Goal: Information Seeking & Learning: Learn about a topic

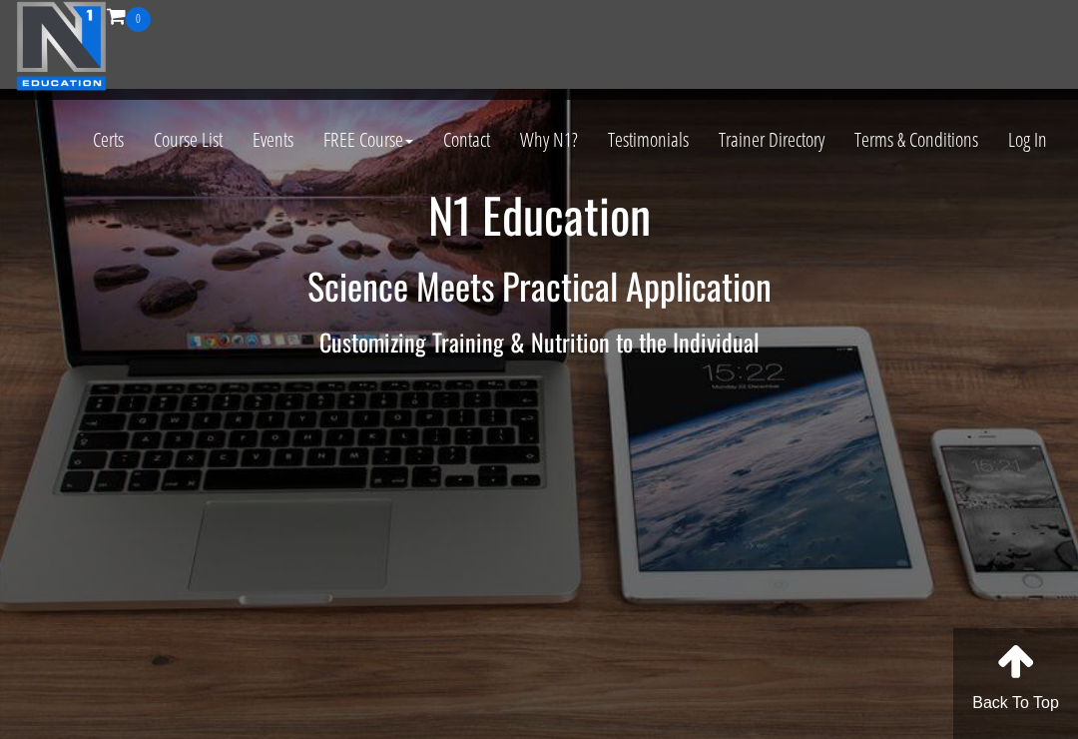
click at [1020, 149] on link "Log In" at bounding box center [1027, 140] width 69 height 98
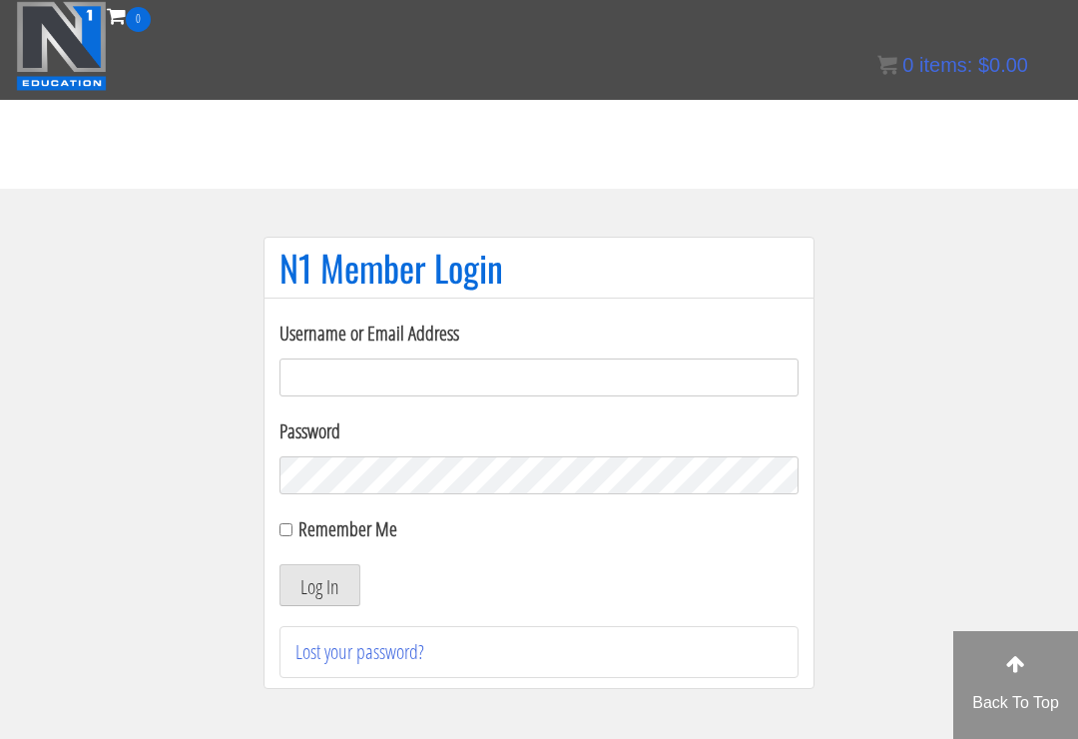
click at [618, 379] on input "Username or Email Address" at bounding box center [539, 377] width 519 height 38
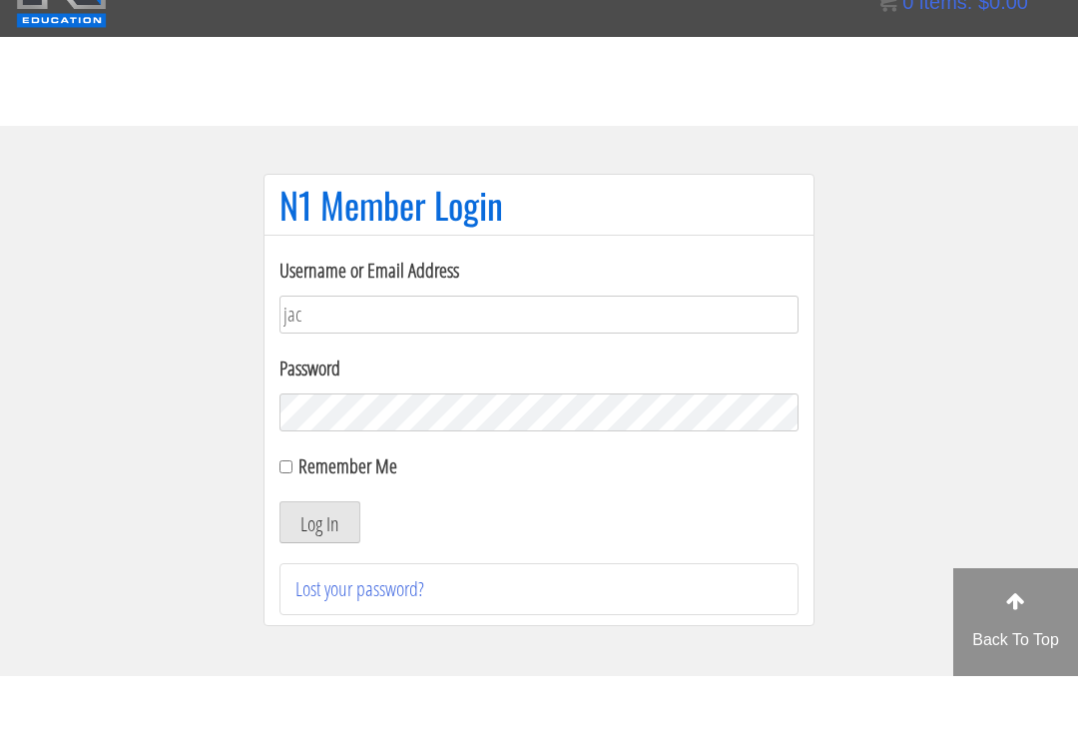
type input "jack"
type input "@"
type input "jack@expressstrength.com"
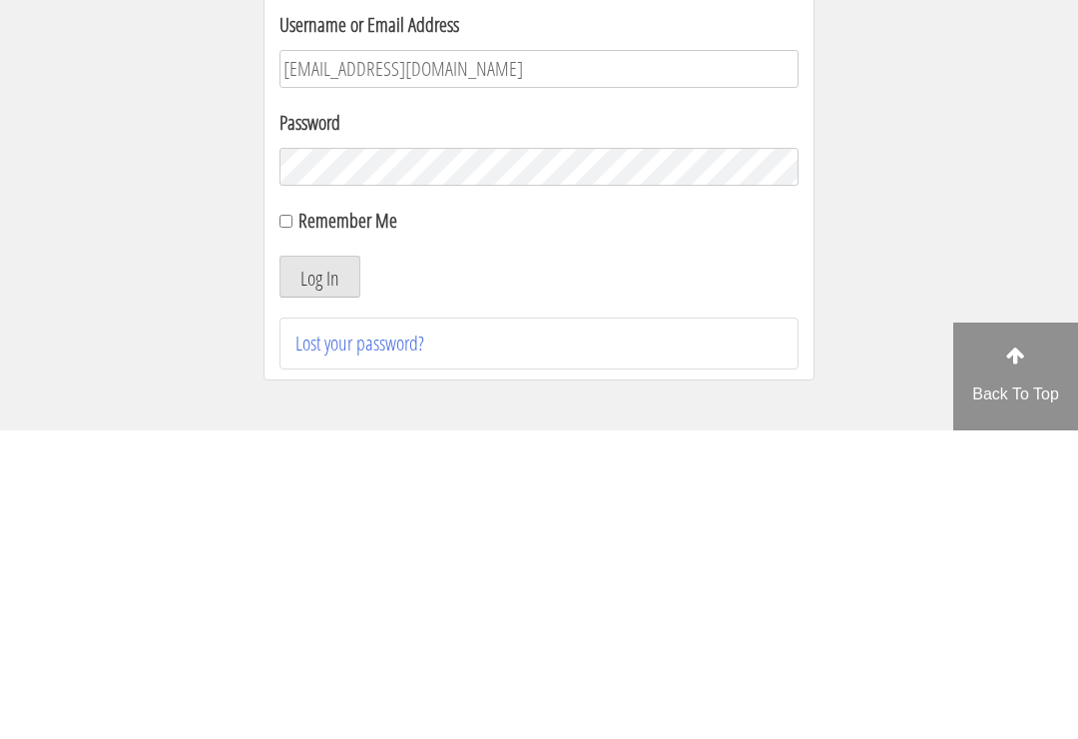
click at [288, 523] on input "Remember Me" at bounding box center [286, 529] width 13 height 13
checkbox input "true"
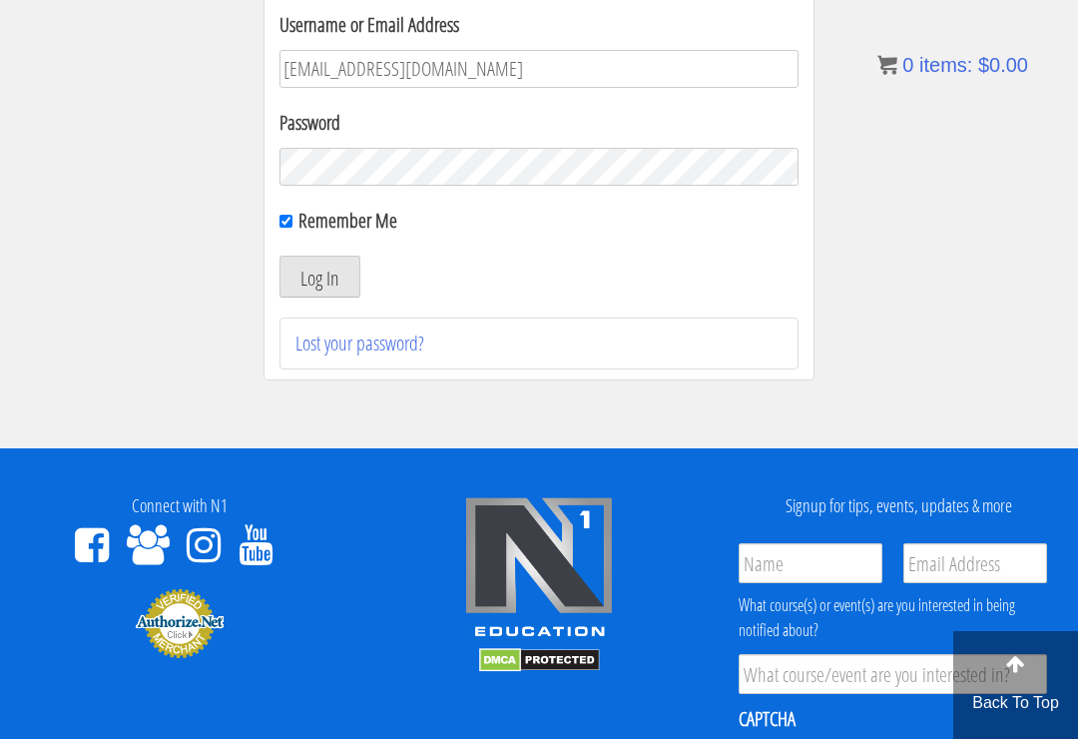
click at [331, 284] on button "Log In" at bounding box center [320, 277] width 81 height 42
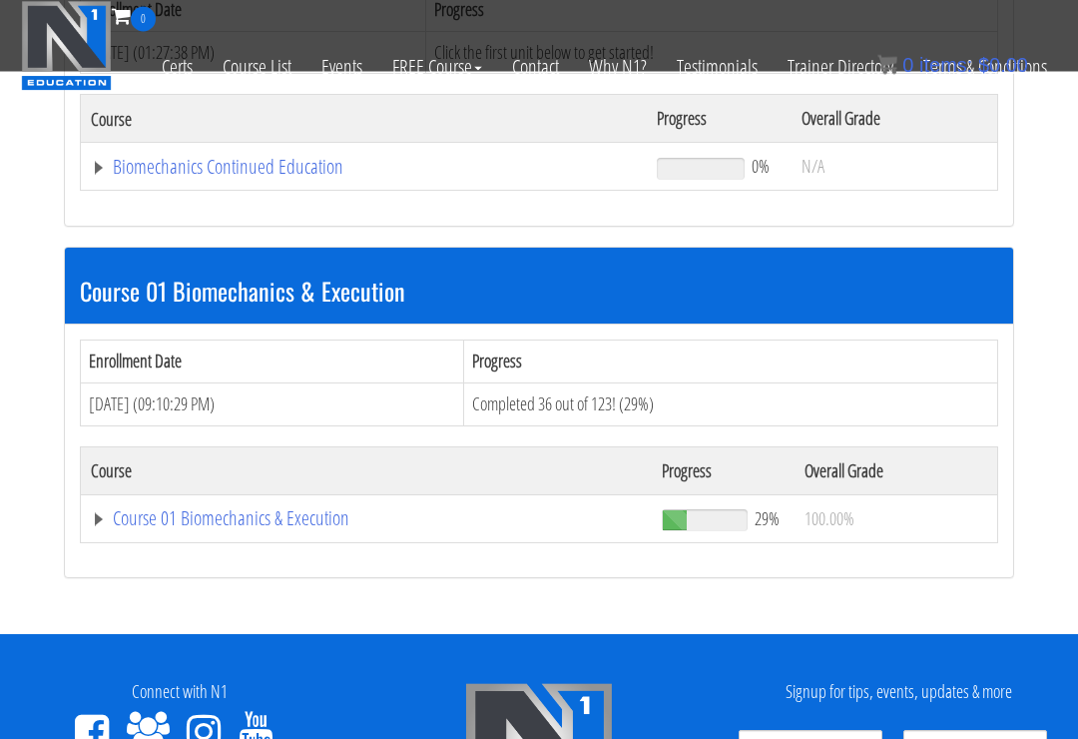
click at [250, 509] on link "Course 01 Biomechanics & Execution" at bounding box center [366, 519] width 551 height 20
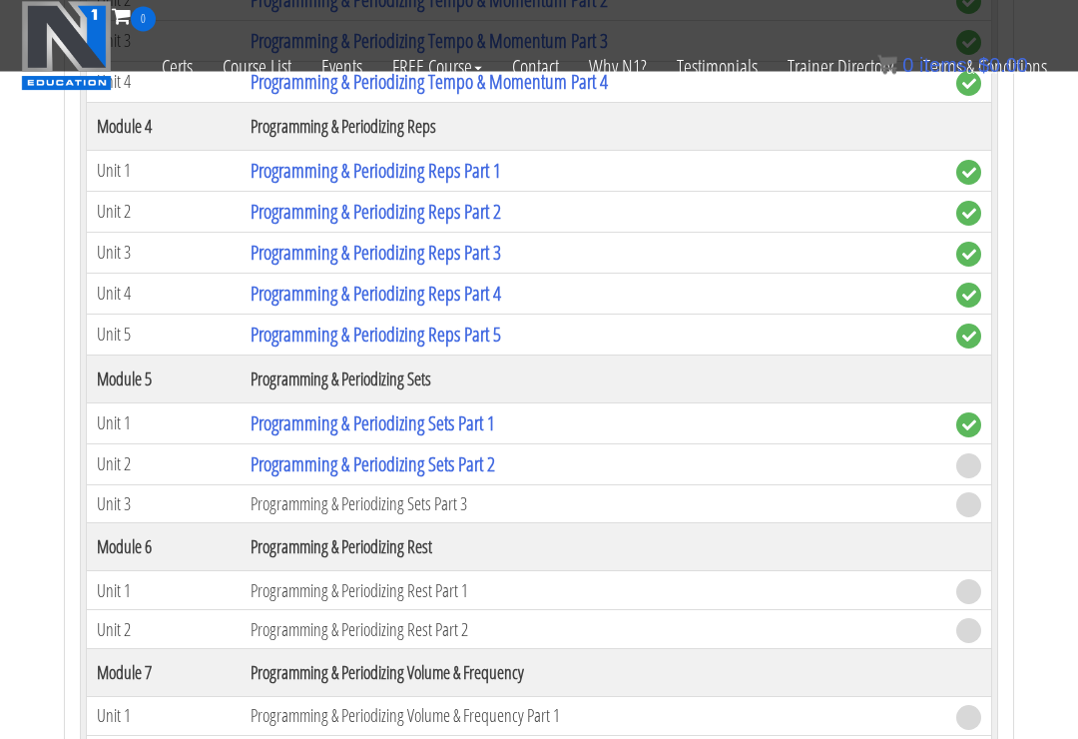
scroll to position [2307, 0]
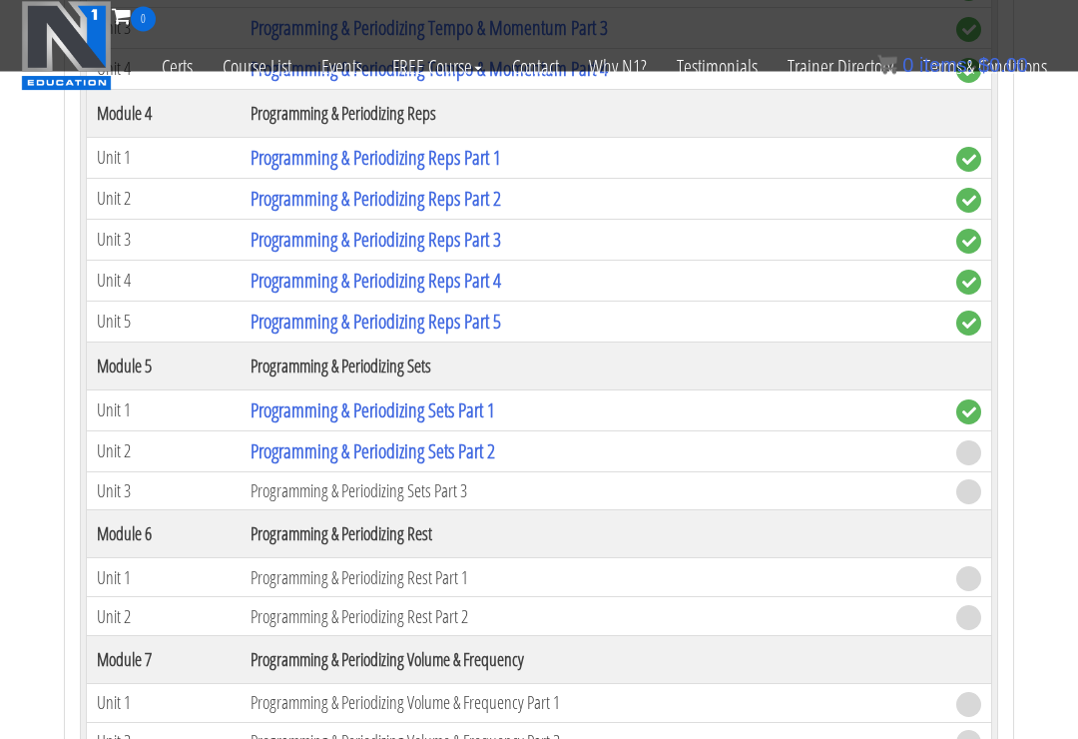
click at [461, 438] on link "Programming & Periodizing Sets Part 2" at bounding box center [373, 451] width 245 height 27
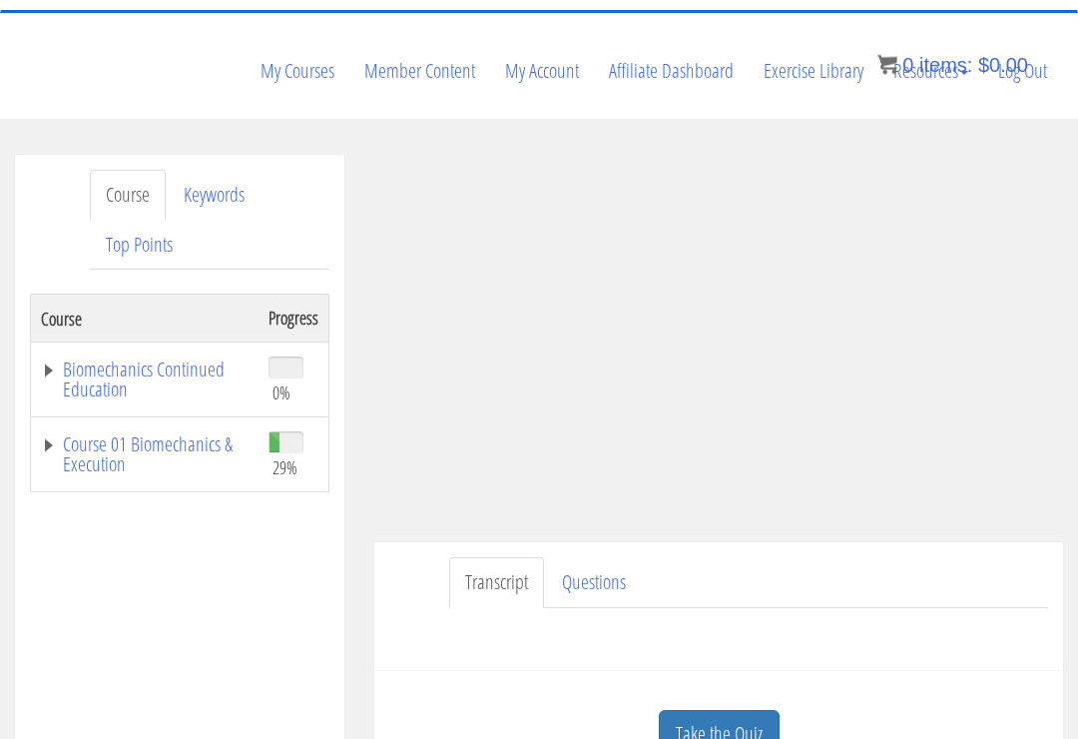
scroll to position [187, 0]
click at [729, 710] on link "Take the Quiz" at bounding box center [719, 734] width 121 height 49
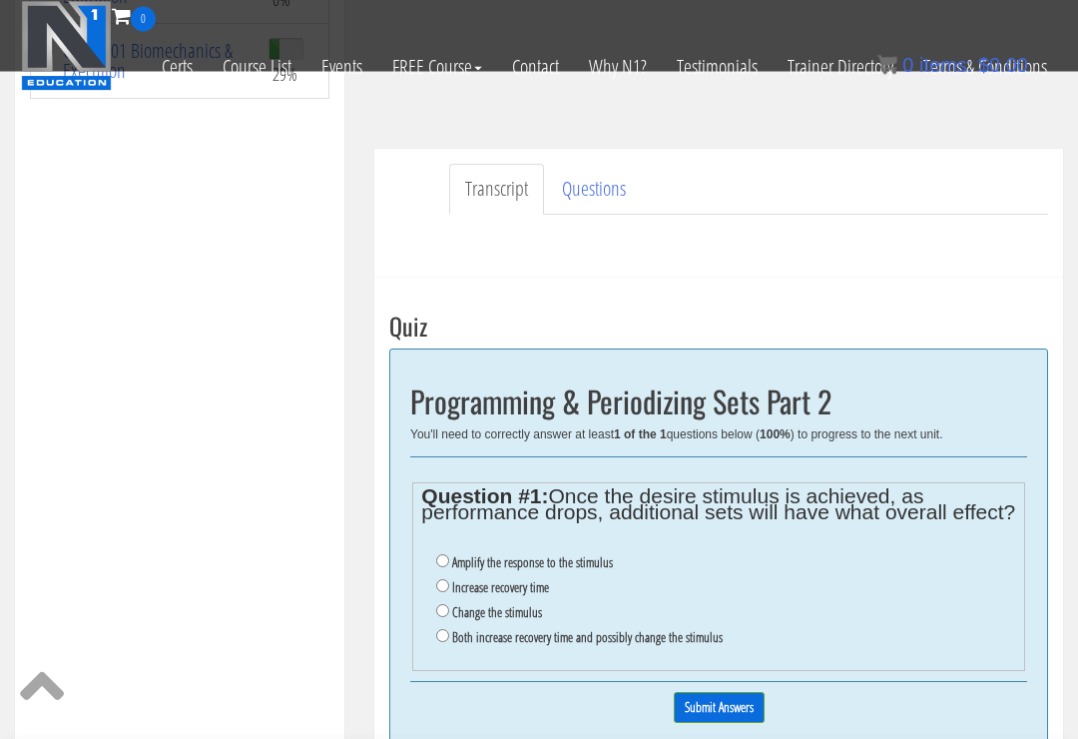
scroll to position [448, 0]
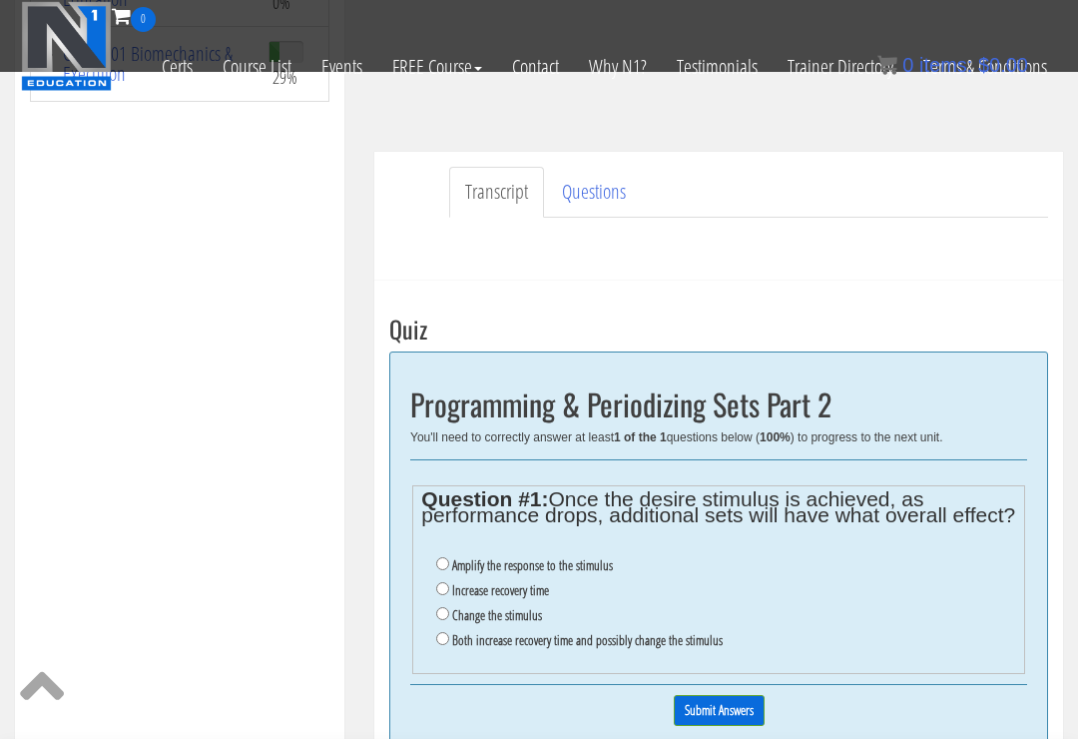
click at [449, 632] on input "Both increase recovery time and possibly change the stimulus" at bounding box center [442, 638] width 13 height 13
radio input "true"
click at [727, 695] on input "Submit Answers" at bounding box center [719, 710] width 91 height 31
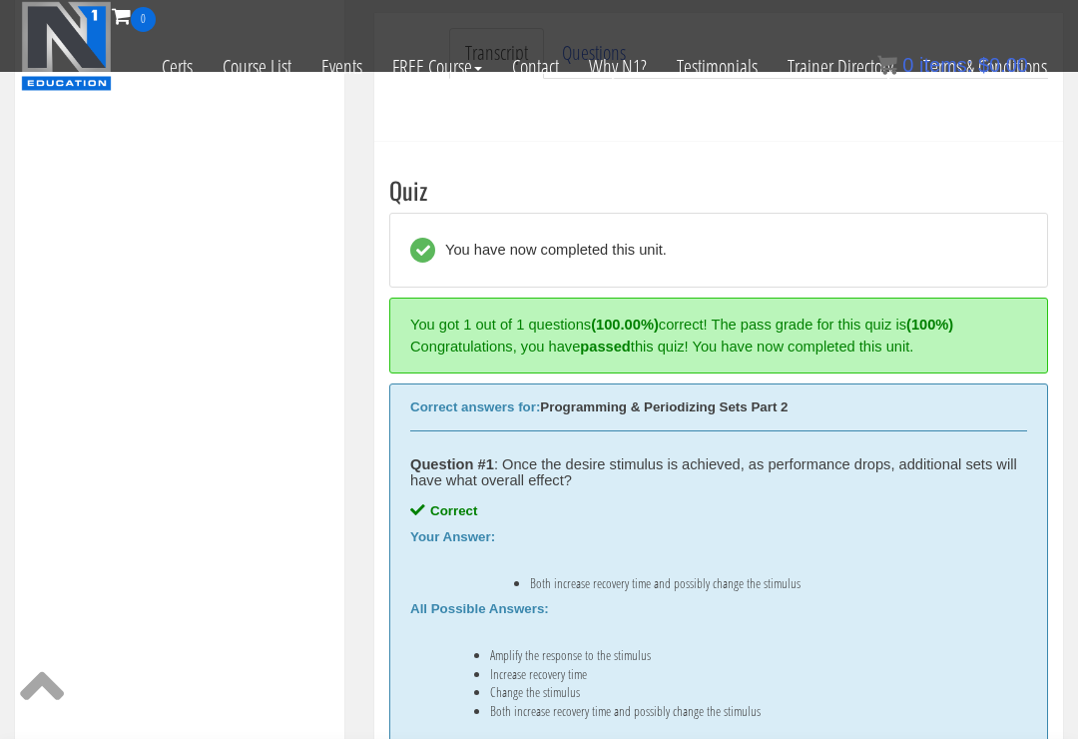
scroll to position [622, 0]
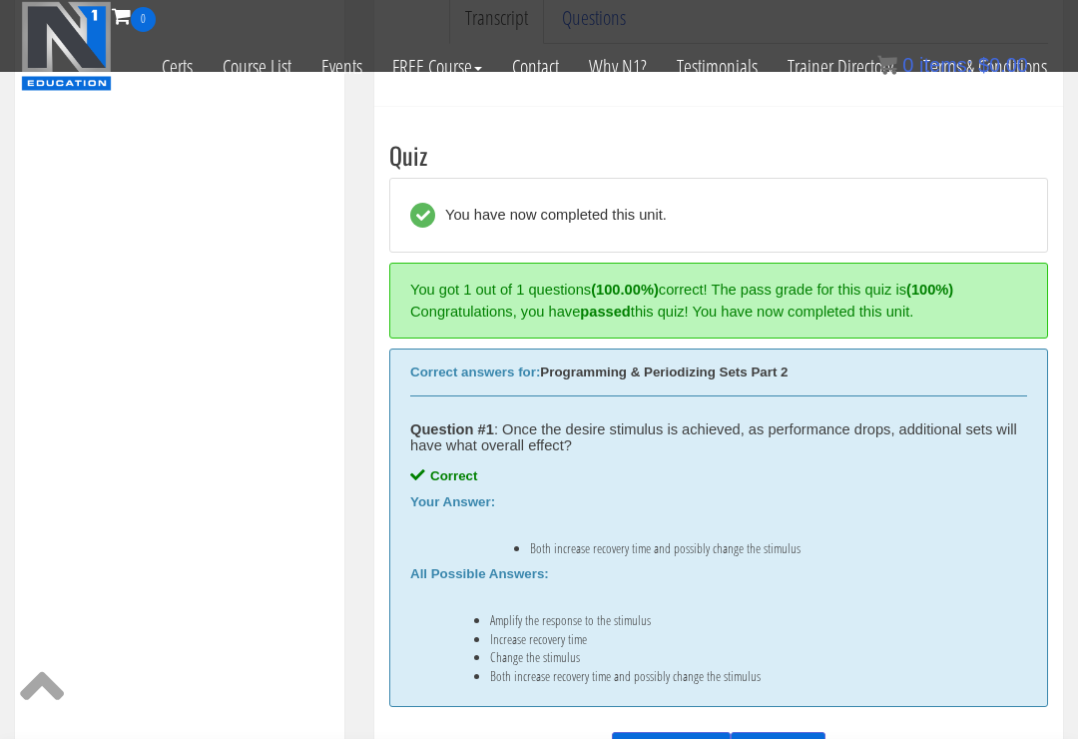
click at [799, 732] on link "Next Unit »" at bounding box center [778, 751] width 95 height 38
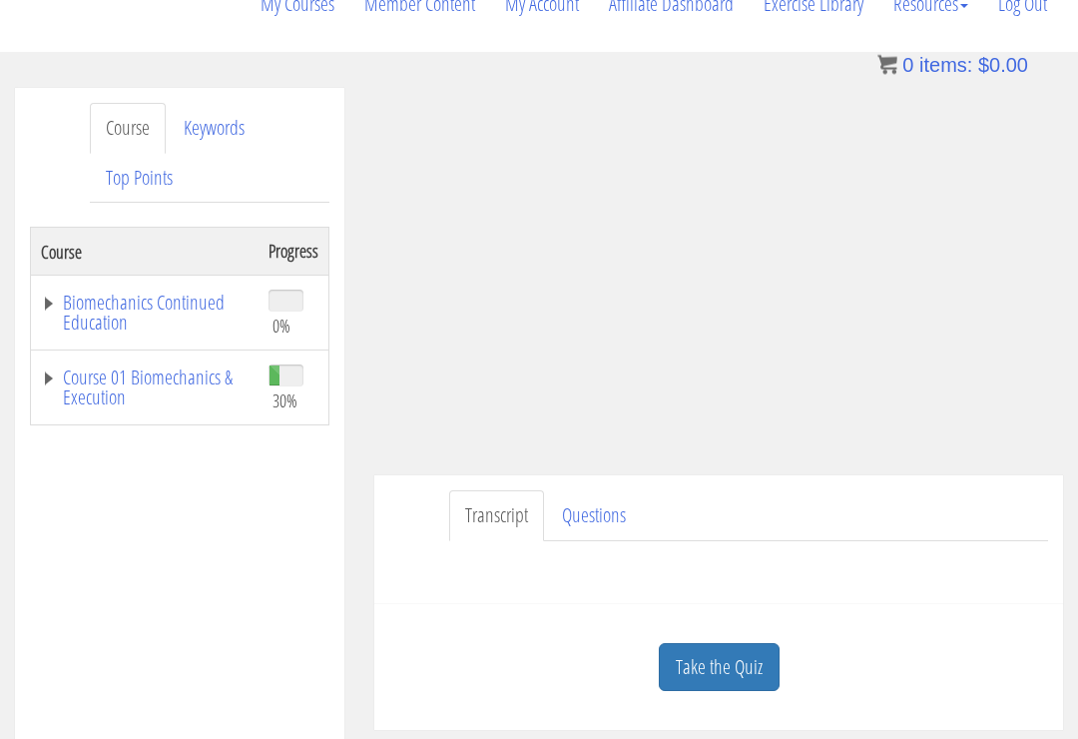
scroll to position [254, 0]
click at [739, 643] on link "Take the Quiz" at bounding box center [719, 667] width 121 height 49
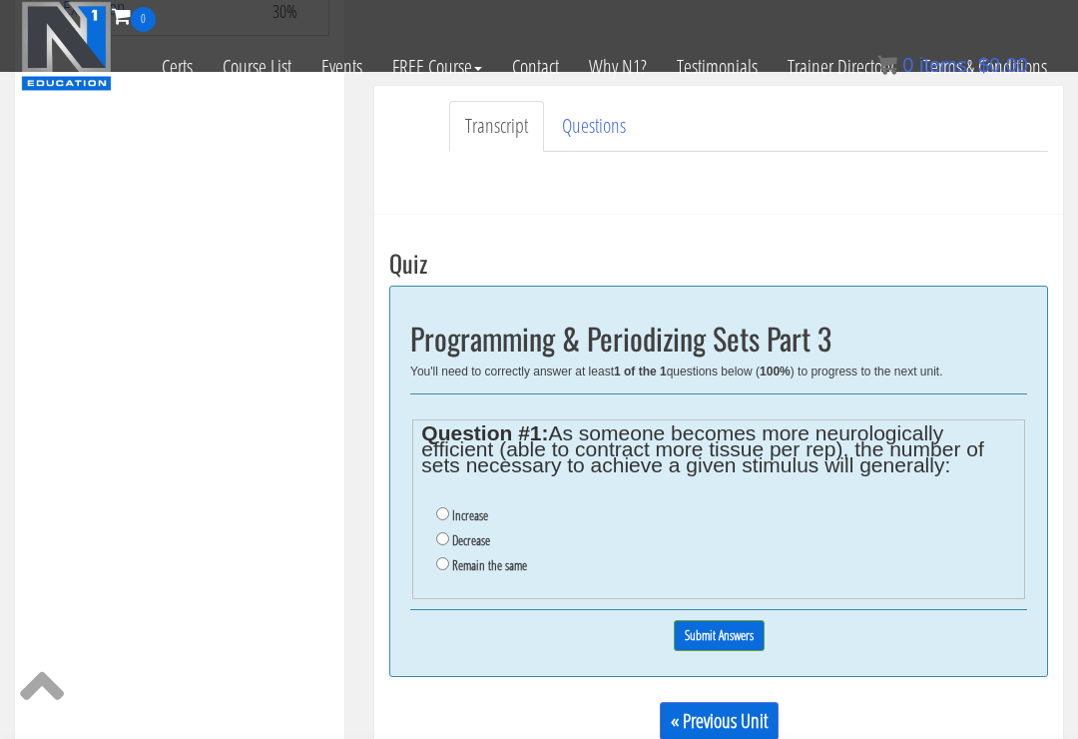
scroll to position [513, 0]
click at [455, 533] on label "Decrease" at bounding box center [471, 541] width 38 height 16
click at [449, 533] on input "Decrease" at bounding box center [442, 539] width 13 height 13
radio input "true"
click at [736, 621] on input "Submit Answers" at bounding box center [719, 636] width 91 height 31
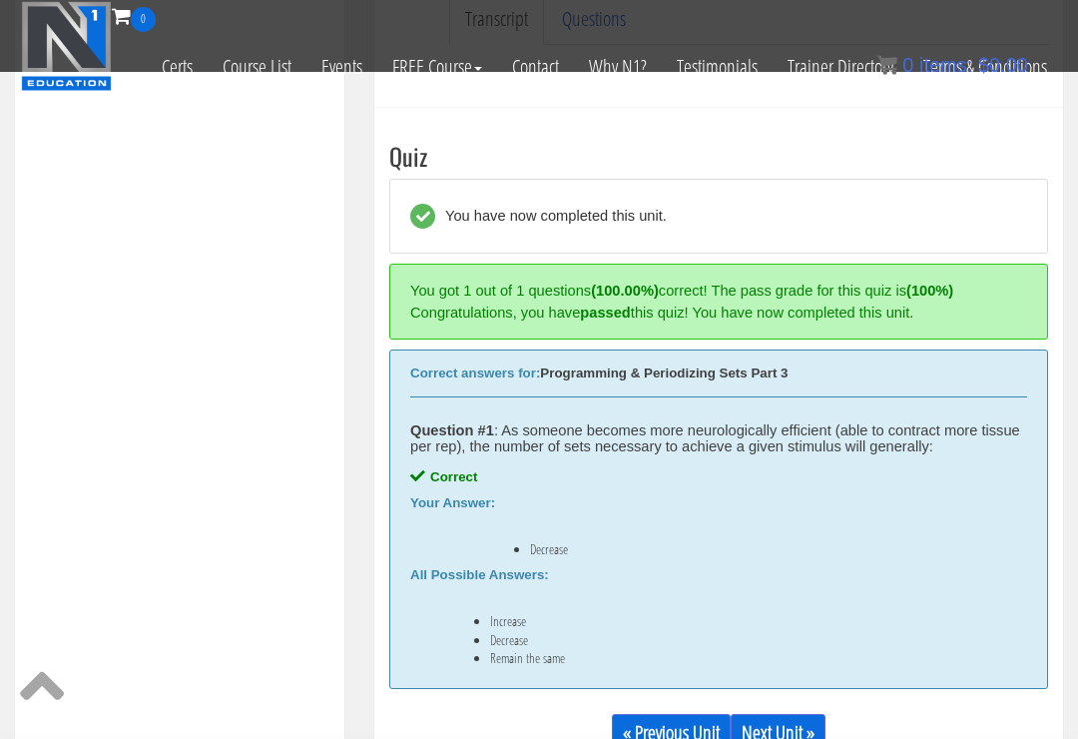
scroll to position [622, 0]
click at [801, 713] on link "Next Unit »" at bounding box center [778, 732] width 95 height 38
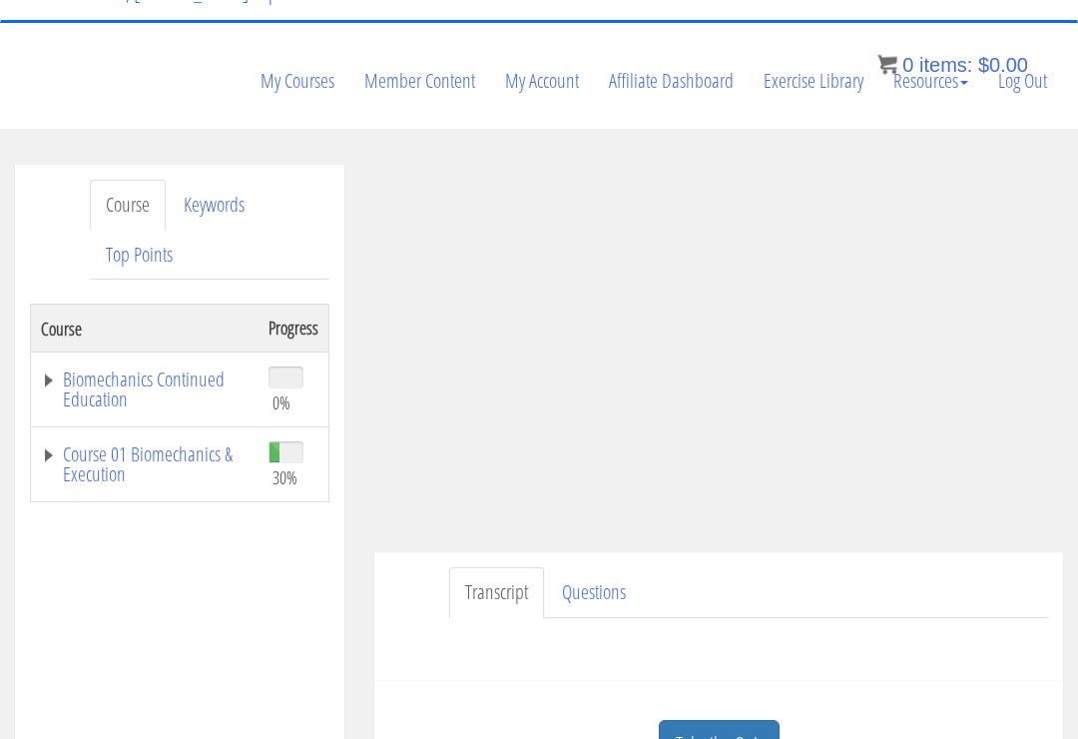
scroll to position [177, 0]
click at [725, 720] on link "Take the Quiz" at bounding box center [719, 744] width 121 height 49
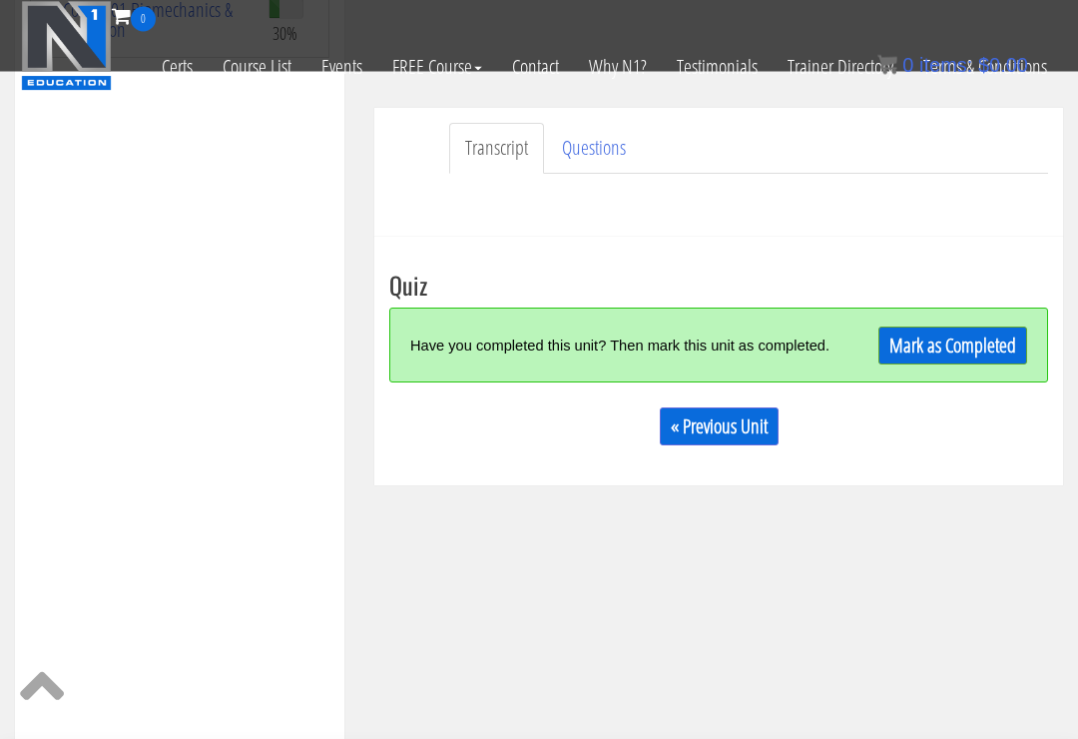
scroll to position [492, 0]
click at [956, 327] on link "Mark as Completed" at bounding box center [953, 346] width 149 height 38
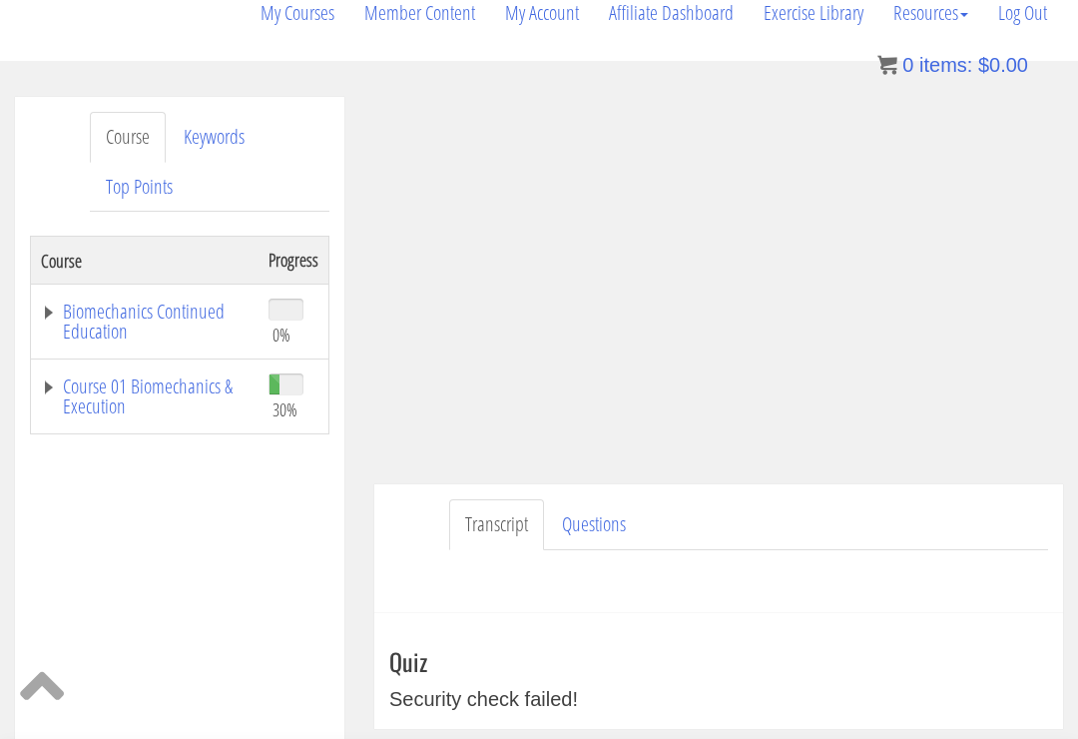
scroll to position [243, 0]
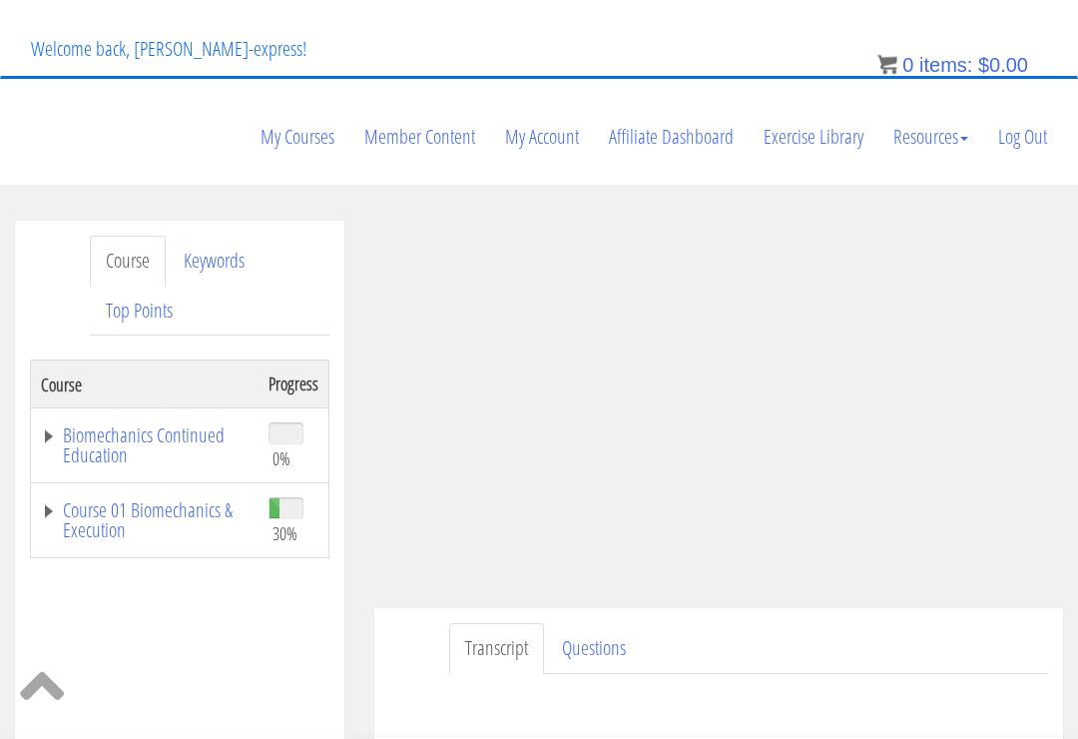
click at [614, 624] on link "Questions" at bounding box center [594, 649] width 96 height 51
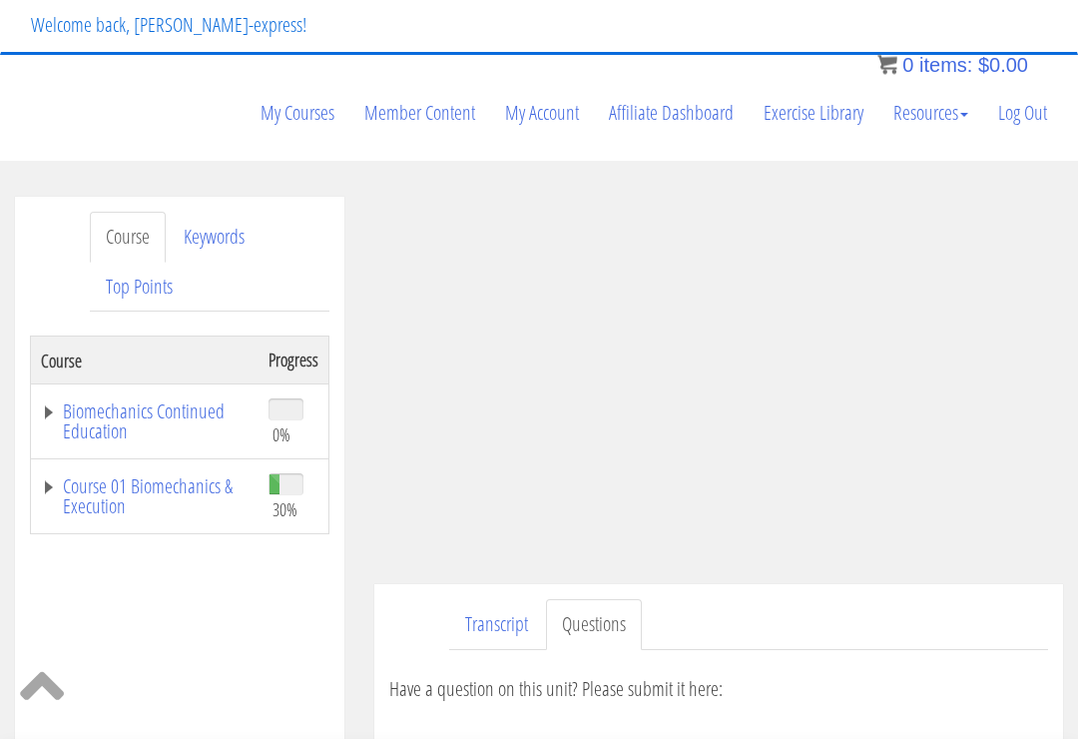
scroll to position [143, 0]
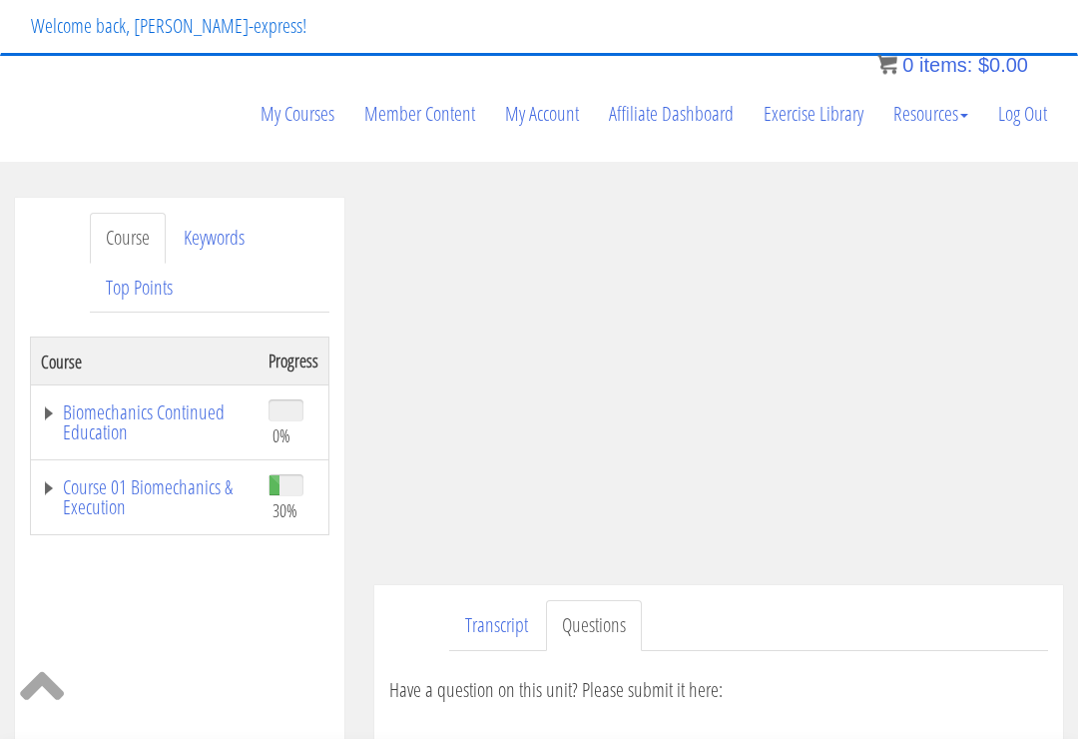
click at [517, 601] on link "Transcript" at bounding box center [496, 626] width 95 height 51
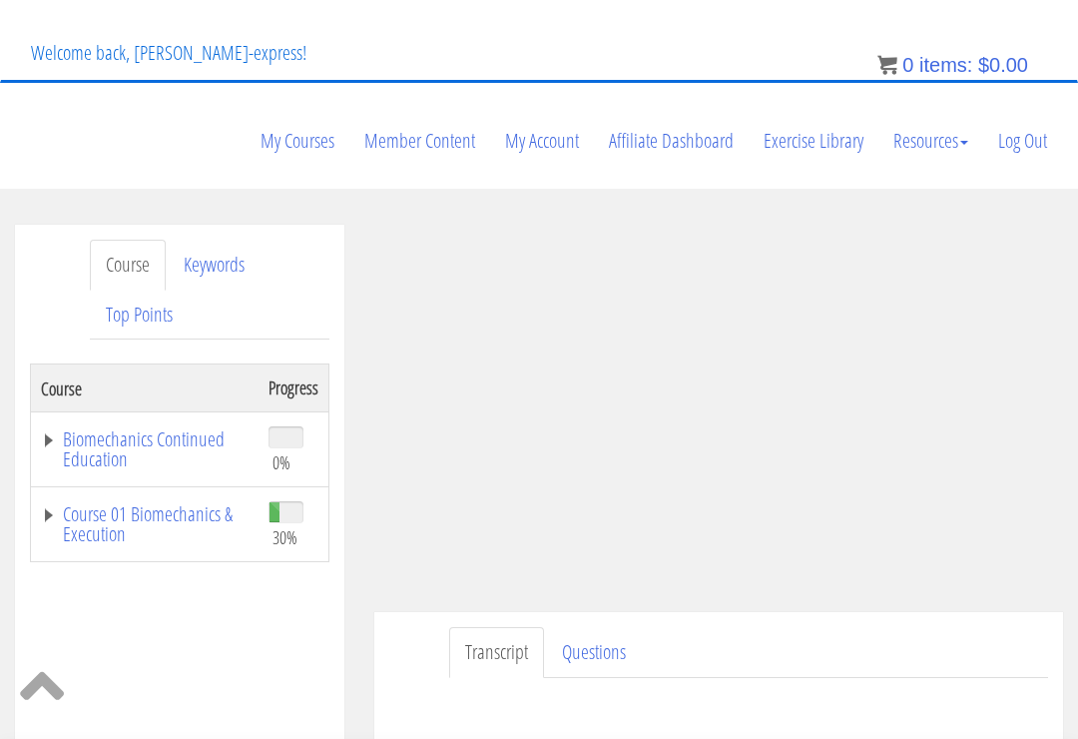
scroll to position [118, 0]
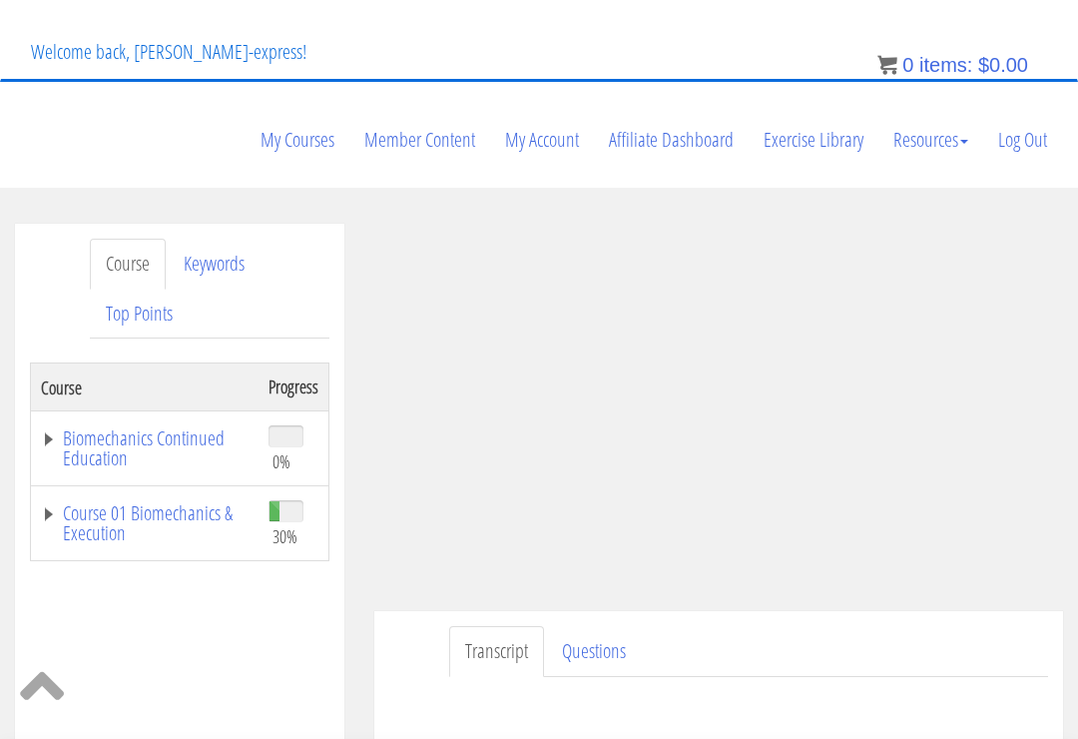
click at [508, 626] on link "Transcript" at bounding box center [496, 651] width 95 height 51
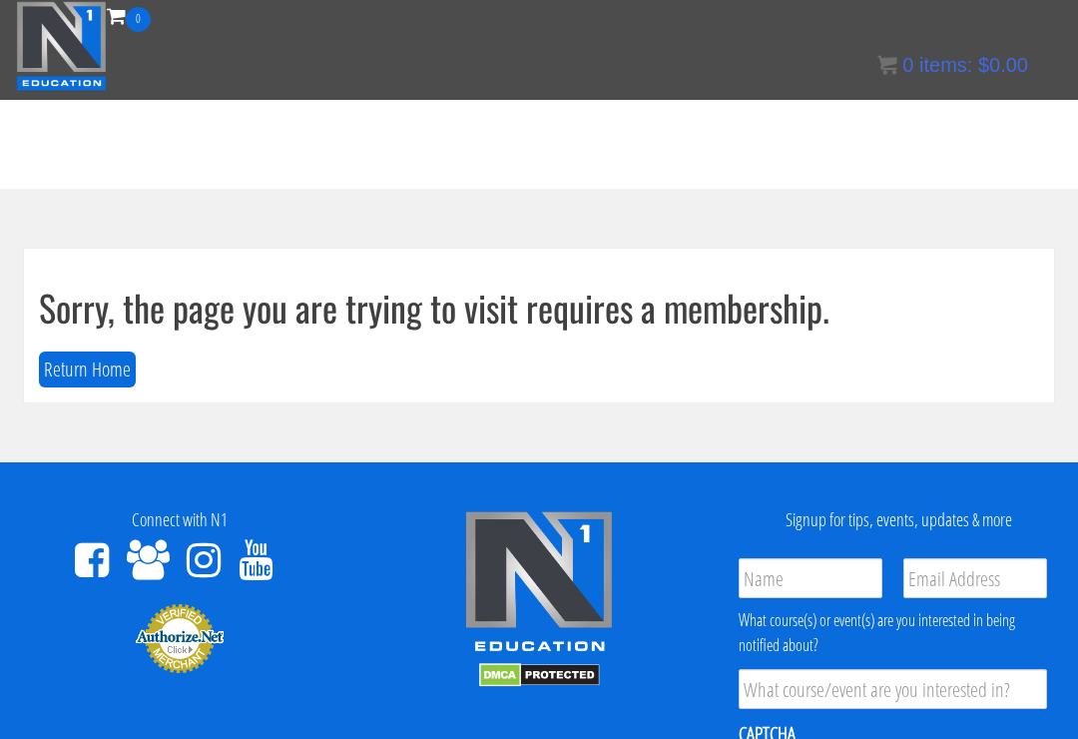
click at [101, 371] on button "Return Home" at bounding box center [87, 369] width 97 height 37
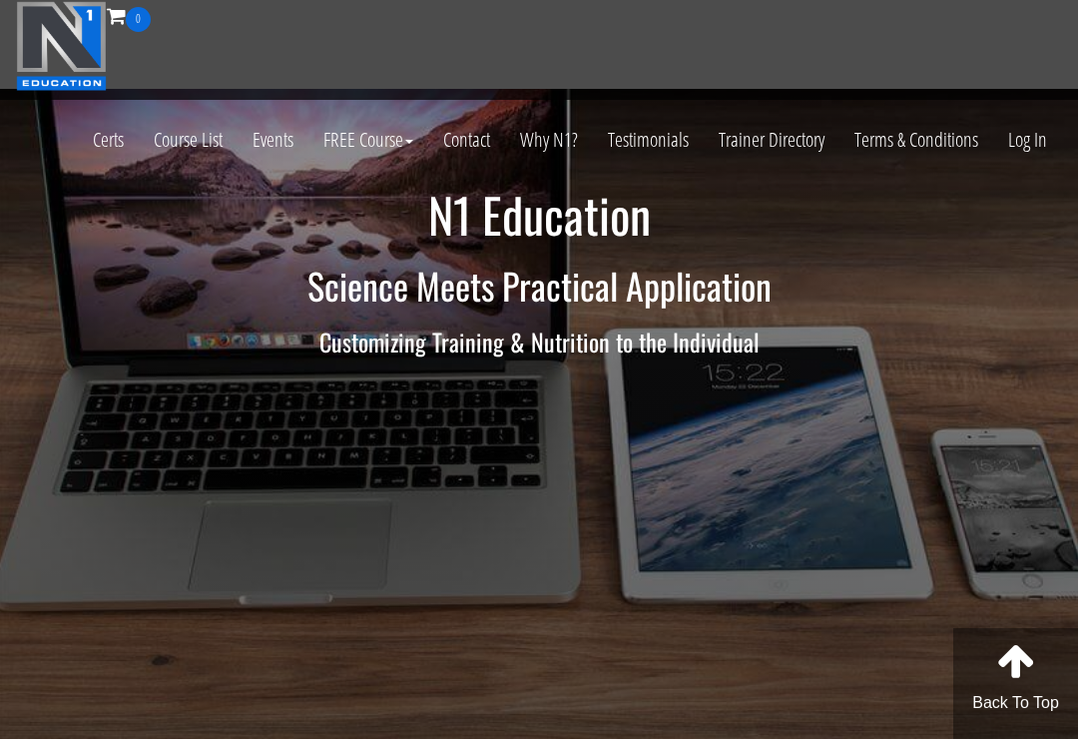
click at [1032, 143] on link "Log In" at bounding box center [1027, 140] width 69 height 98
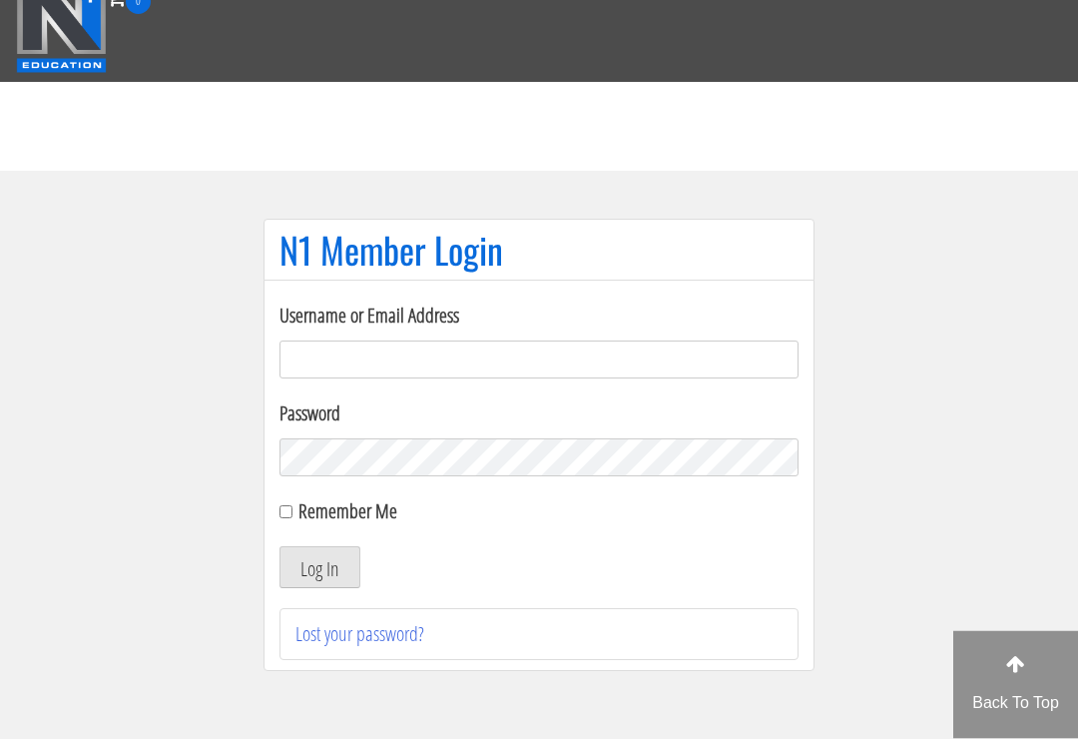
scroll to position [28, 0]
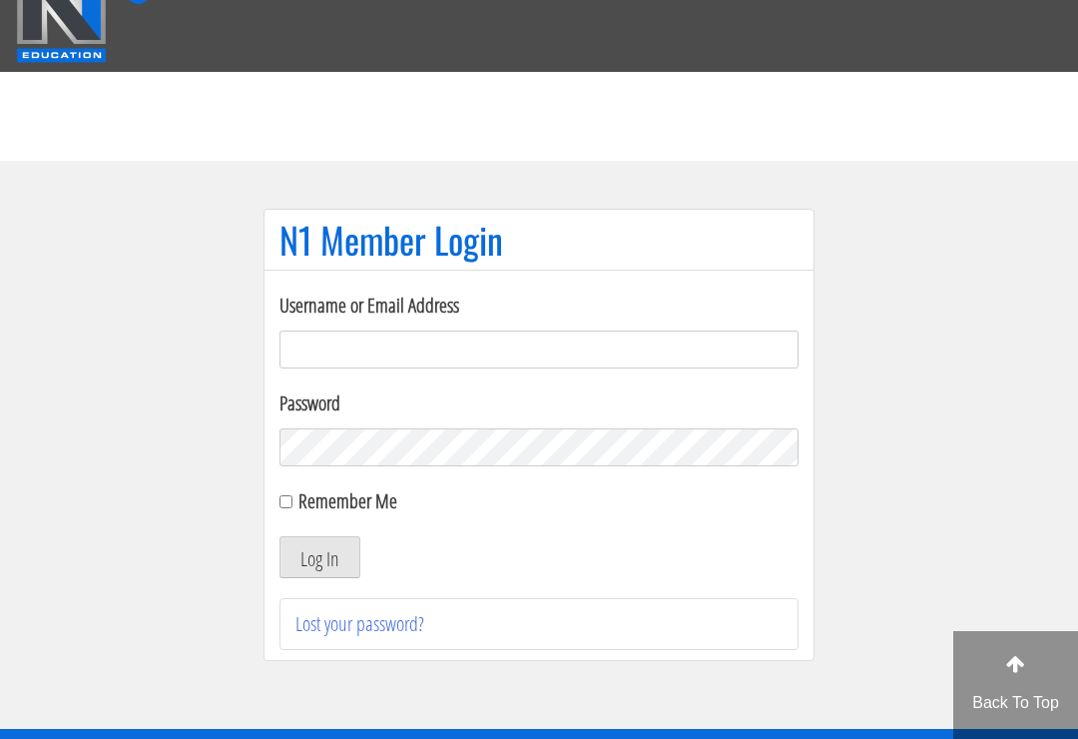
click at [724, 358] on input "Username or Email Address" at bounding box center [539, 349] width 519 height 38
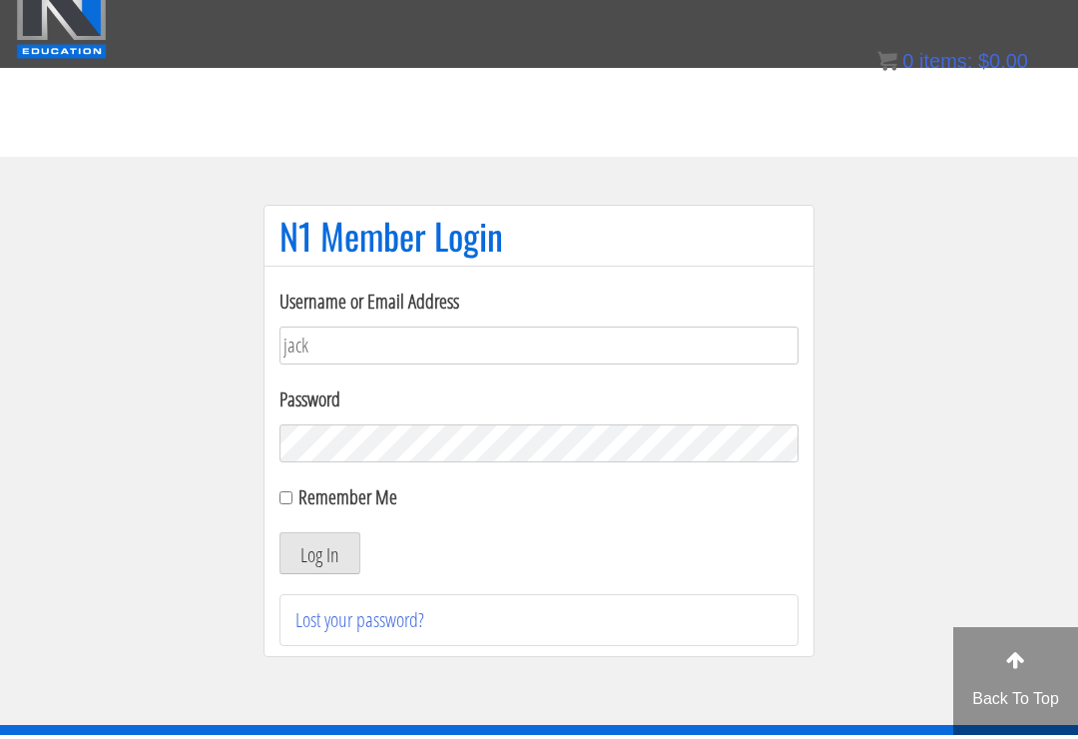
scroll to position [32, 0]
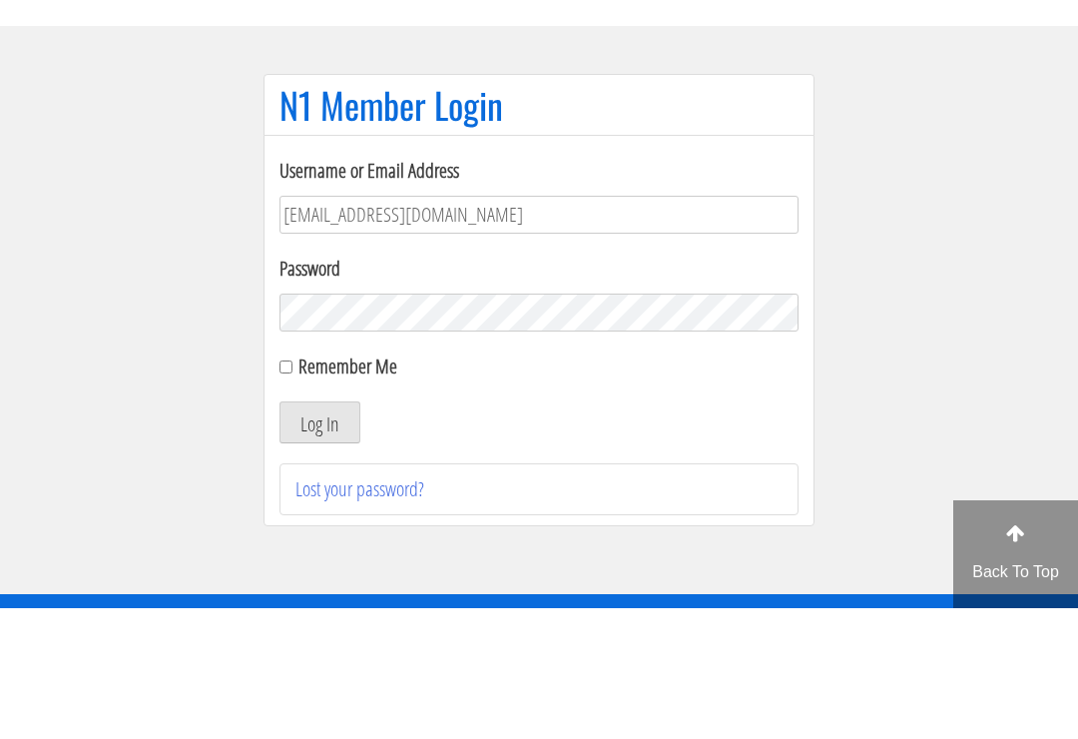
type input "jack@expressstrength.com"
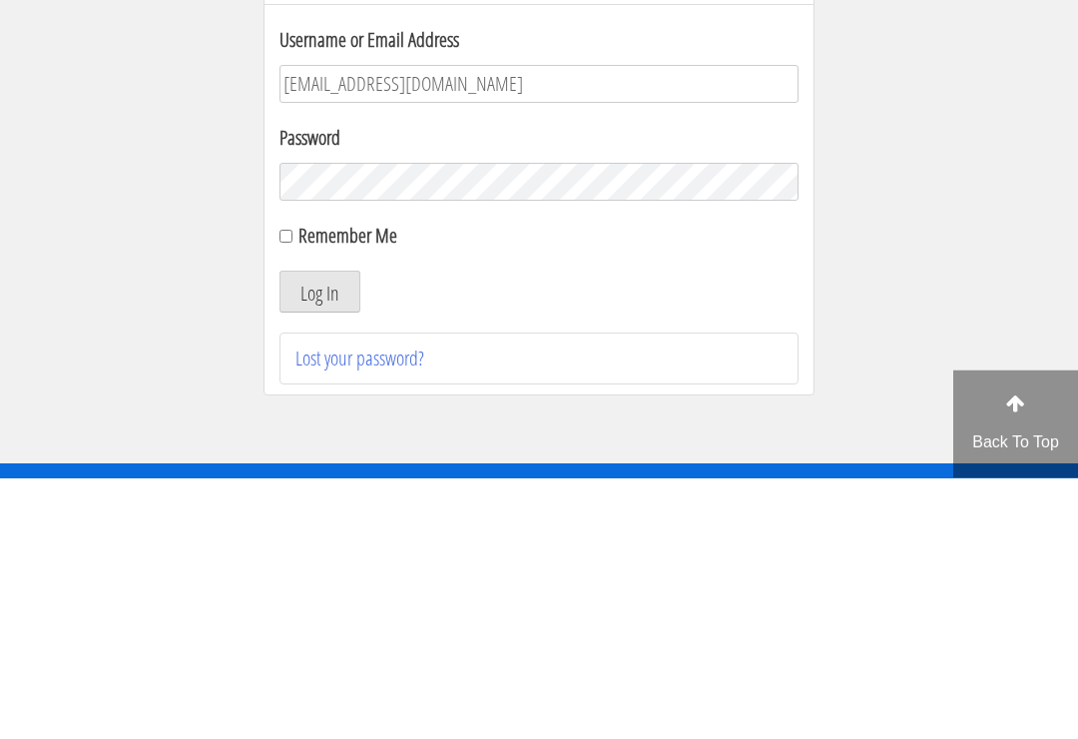
click at [303, 483] on label "Remember Me" at bounding box center [348, 496] width 99 height 27
click at [293, 491] on input "Remember Me" at bounding box center [286, 497] width 13 height 13
checkbox input "true"
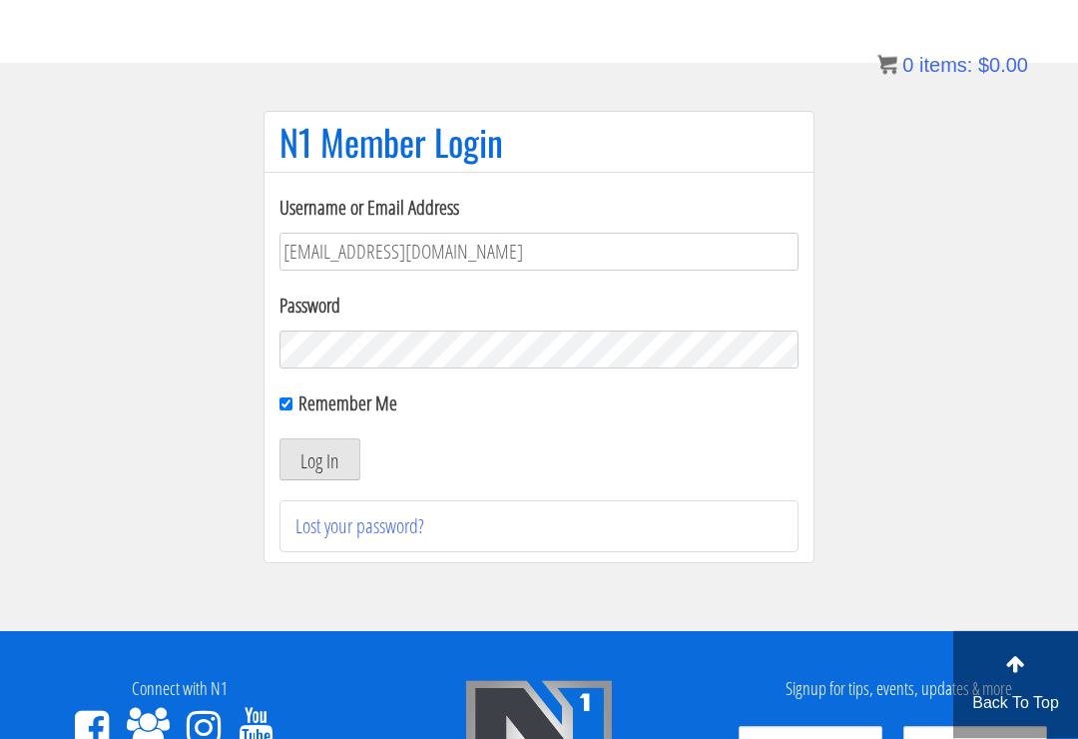
scroll to position [125, 0]
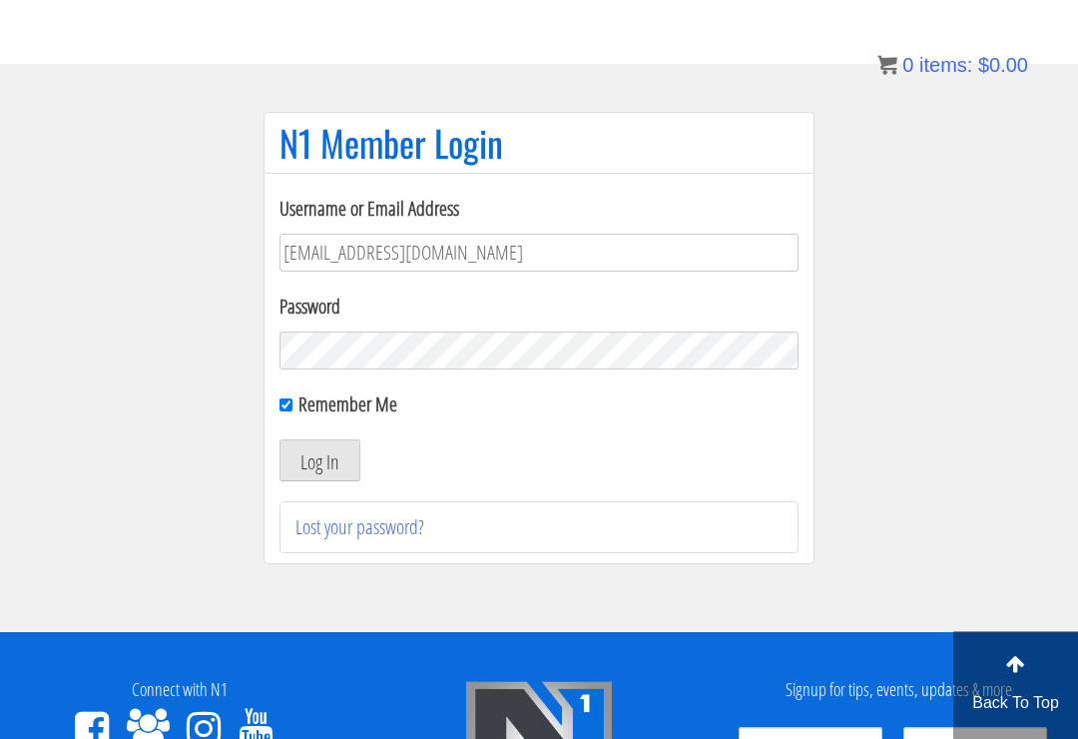
click at [325, 455] on button "Log In" at bounding box center [320, 460] width 81 height 42
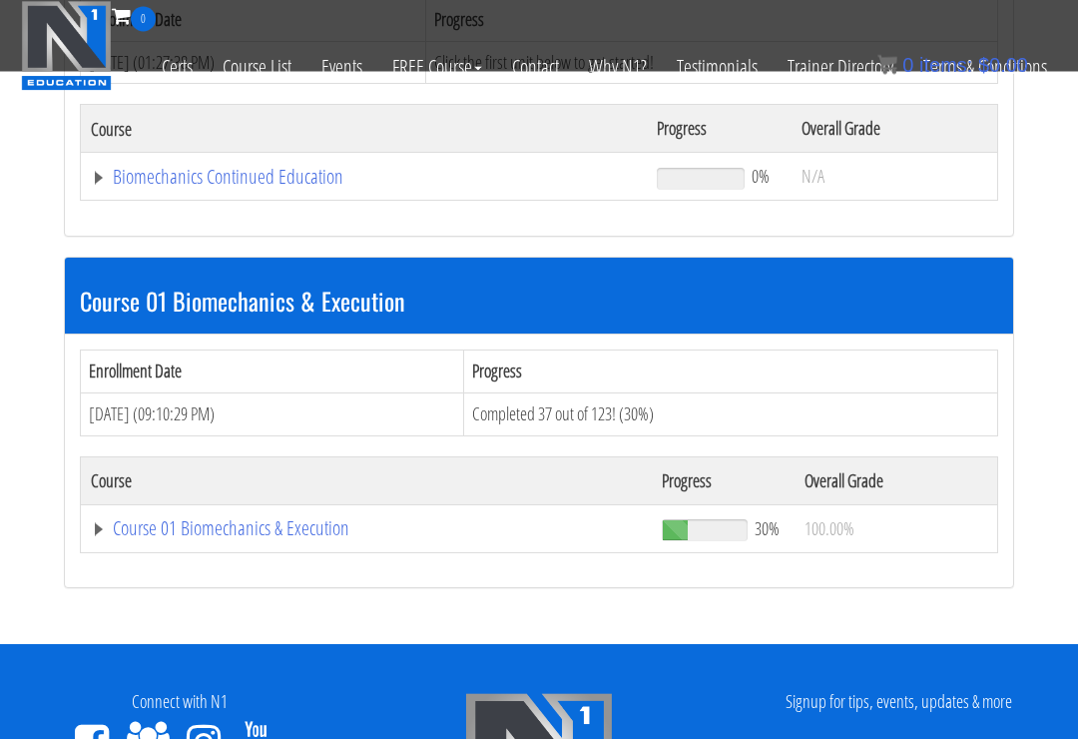
scroll to position [471, 0]
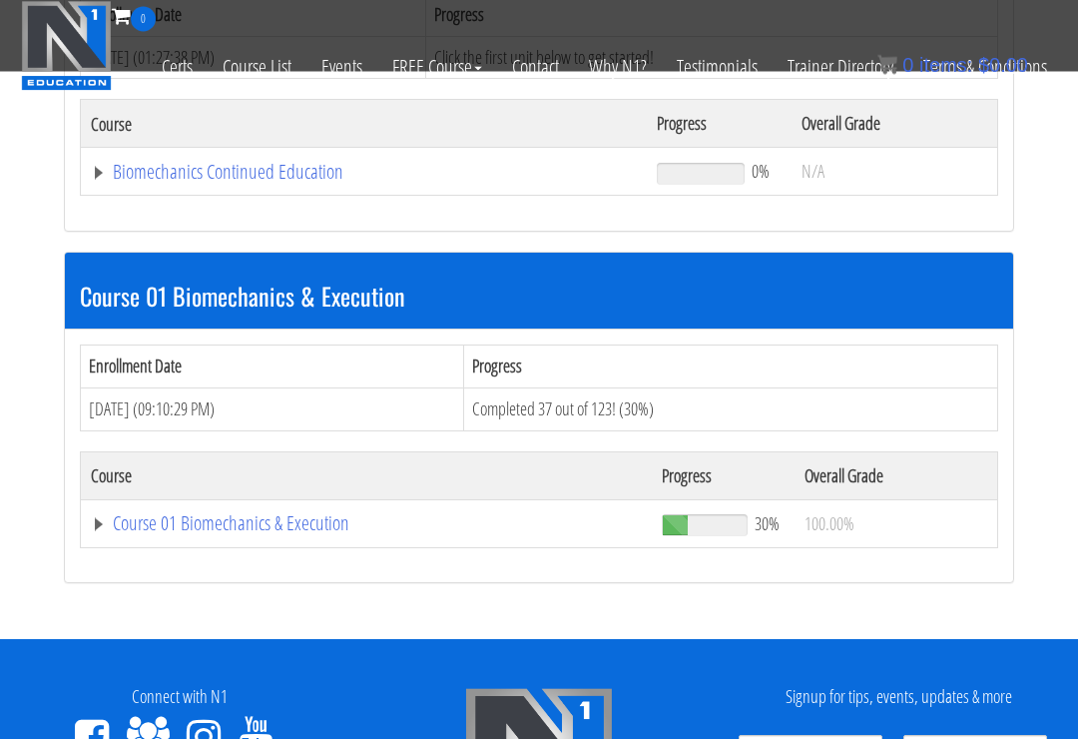
click at [296, 514] on link "Course 01 Biomechanics & Execution" at bounding box center [366, 524] width 551 height 20
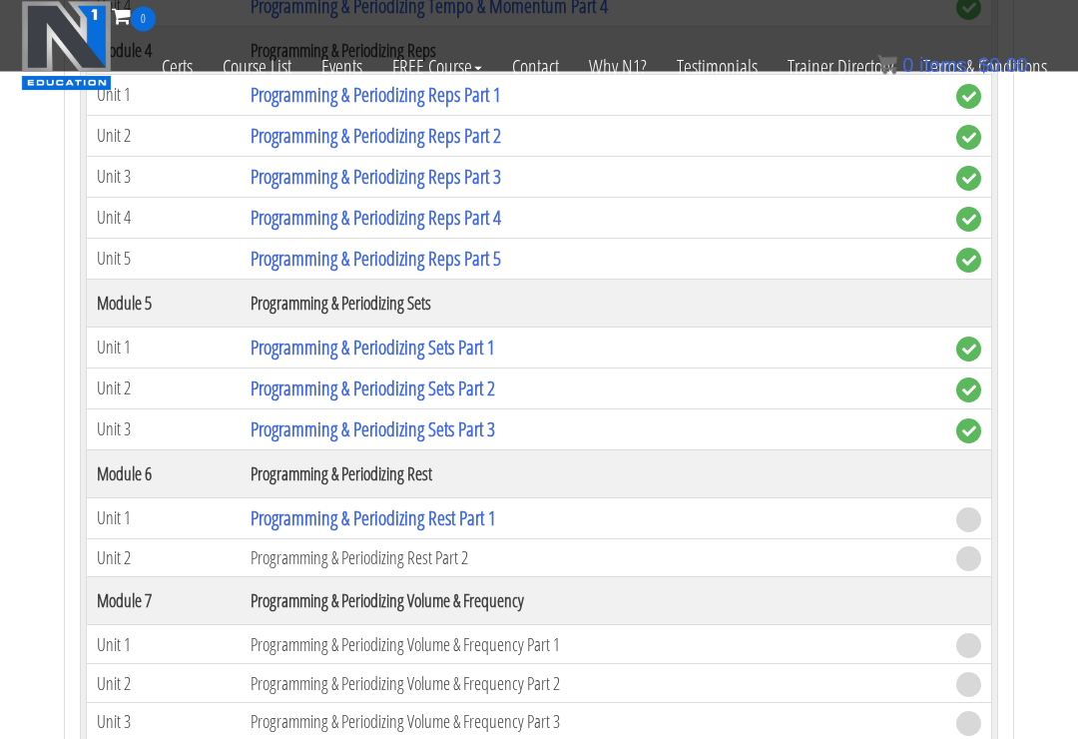
scroll to position [2372, 0]
click at [496, 503] on link "Programming & Periodizing Rest Part 1" at bounding box center [374, 516] width 246 height 27
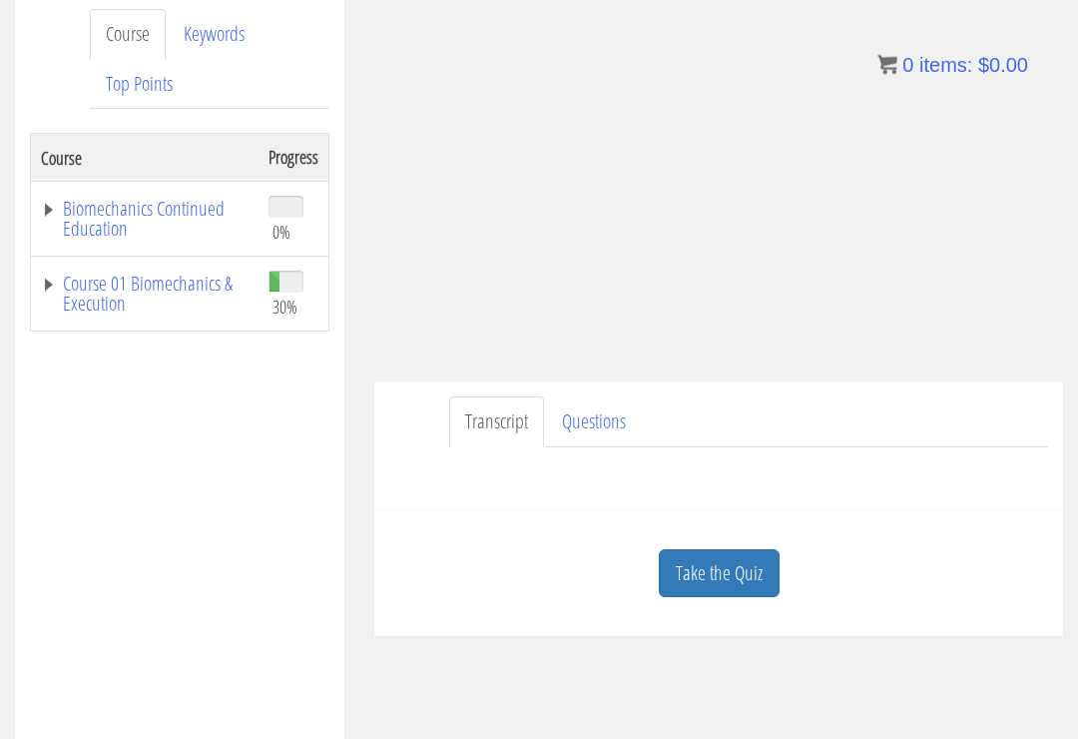
scroll to position [356, 0]
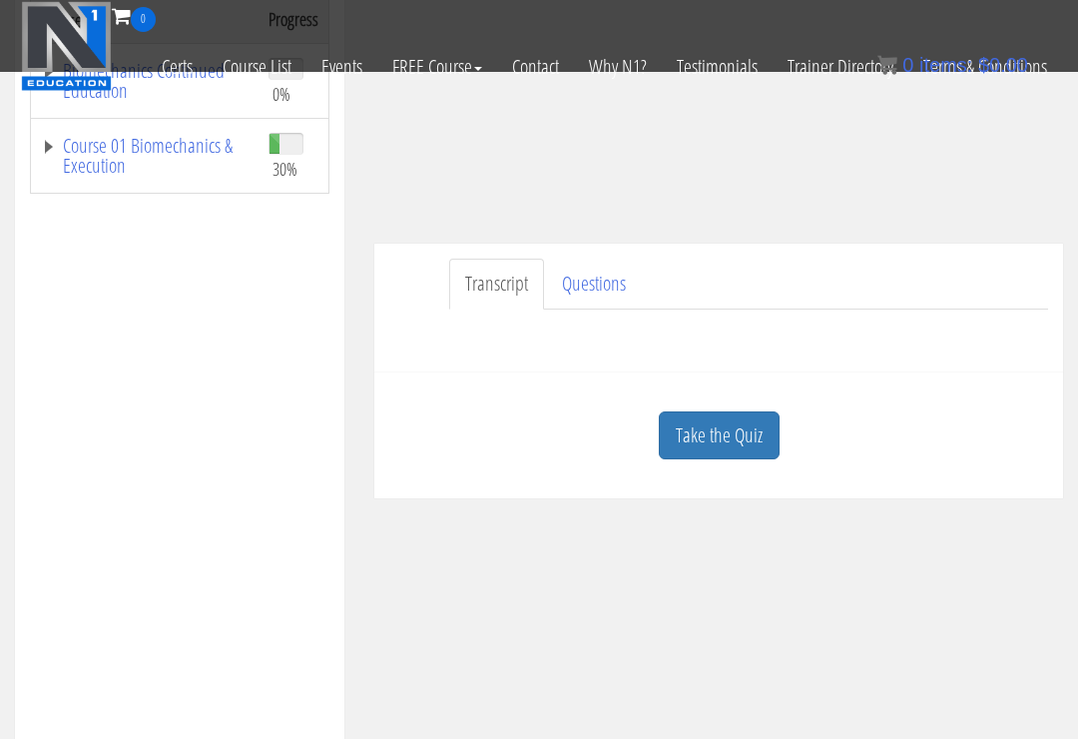
click at [735, 411] on link "Take the Quiz" at bounding box center [719, 435] width 121 height 49
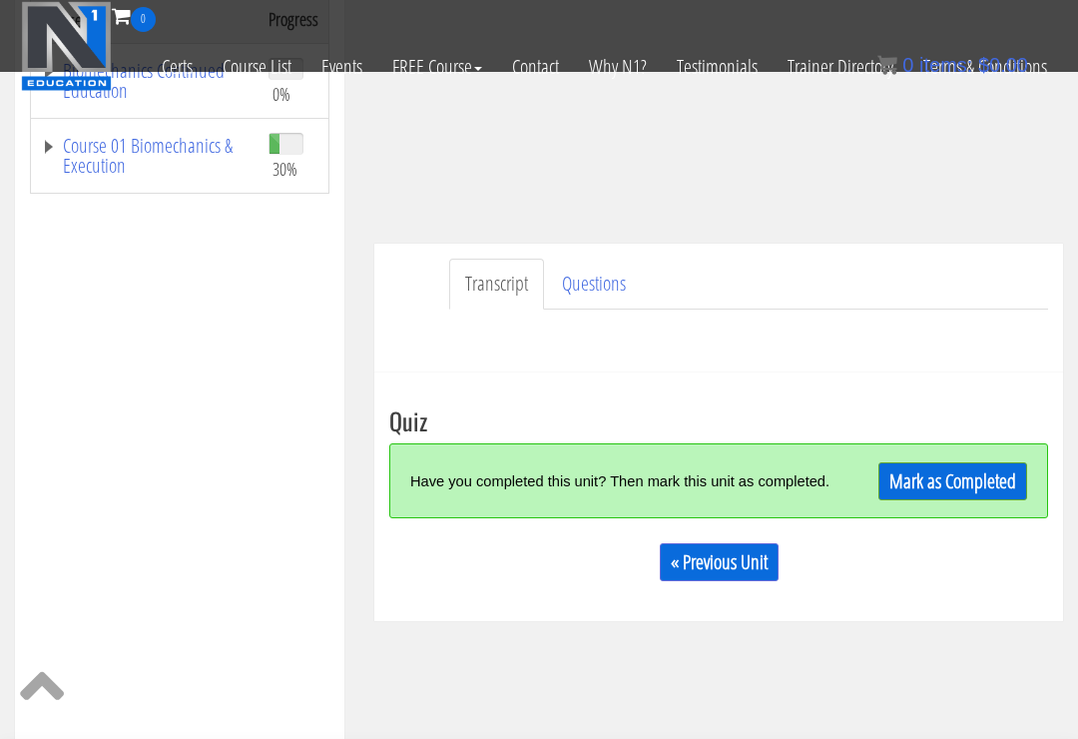
click at [960, 462] on link "Mark as Completed" at bounding box center [953, 481] width 149 height 38
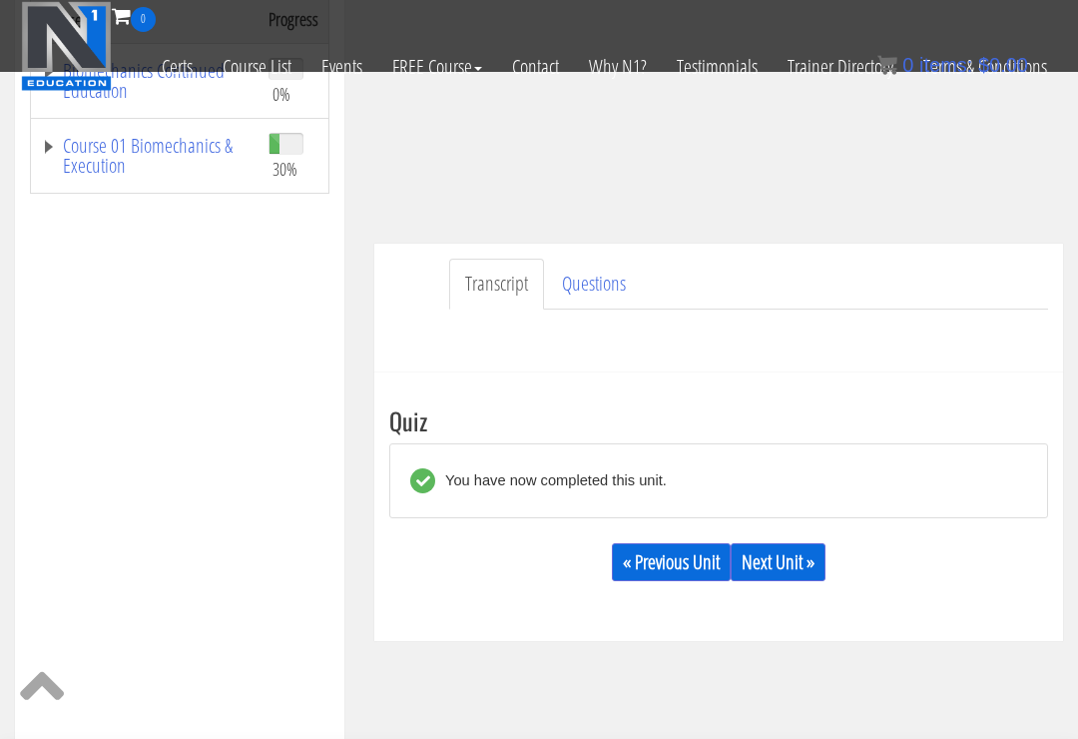
click at [808, 543] on link "Next Unit »" at bounding box center [778, 562] width 95 height 38
